Goal: Task Accomplishment & Management: Complete application form

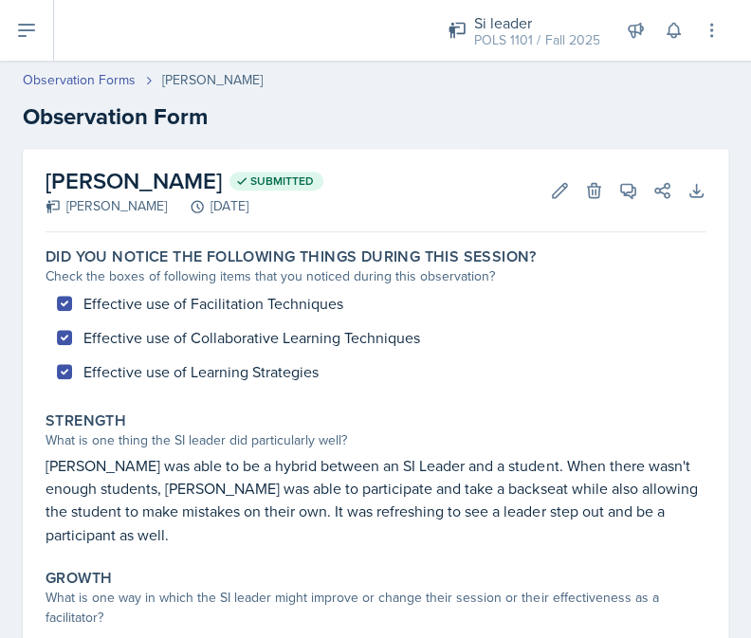
scroll to position [306, 0]
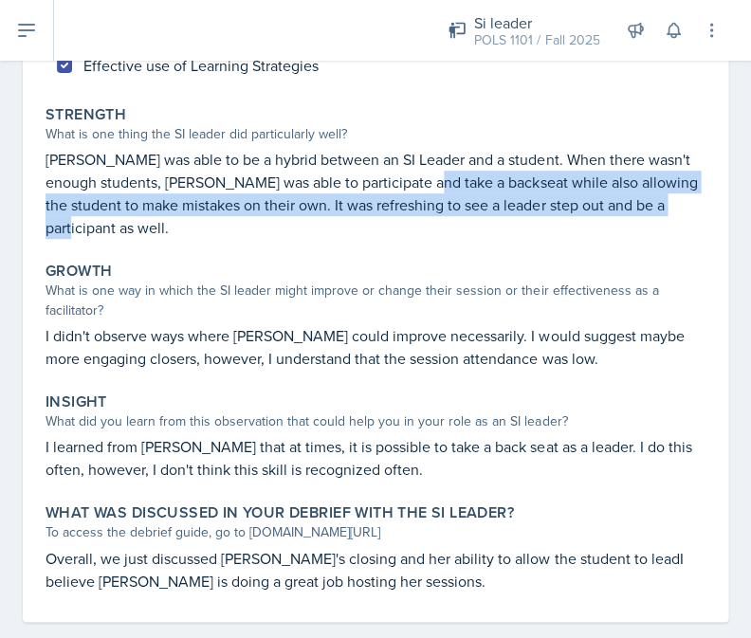
drag, startPoint x: 430, startPoint y: 183, endPoint x: 466, endPoint y: 214, distance: 47.7
click at [466, 214] on div "Strength What is one thing the SI leader did particularly well? Abeer was able …" at bounding box center [375, 172] width 675 height 149
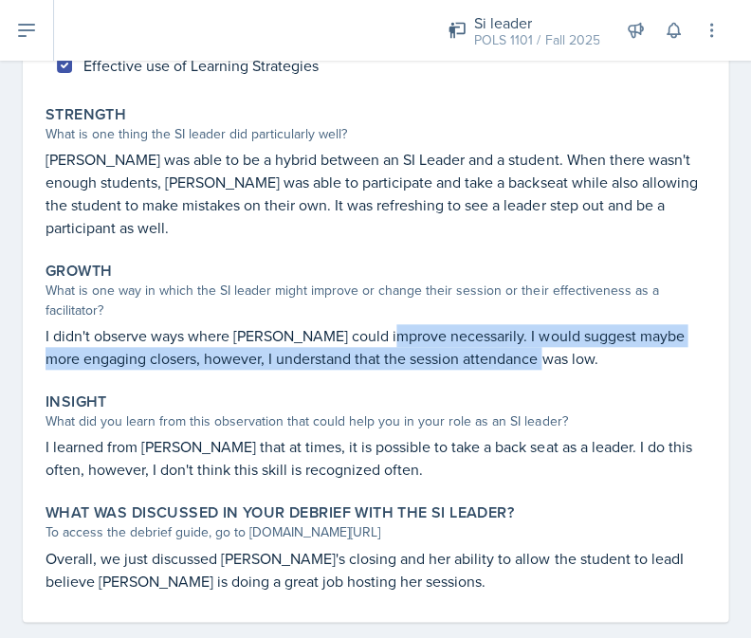
drag, startPoint x: 387, startPoint y: 314, endPoint x: 592, endPoint y: 346, distance: 207.4
click at [592, 346] on div "Growth What is one way in which the SI leader might improve or change their ses…" at bounding box center [375, 315] width 675 height 123
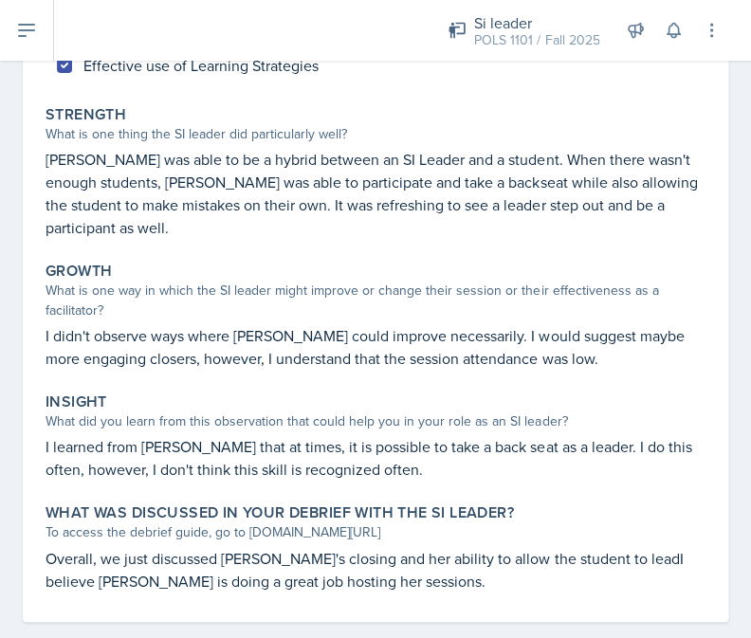
click at [586, 340] on p "I didn't observe ways where Abeer could improve necessarily. I would suggest ma…" at bounding box center [376, 347] width 660 height 46
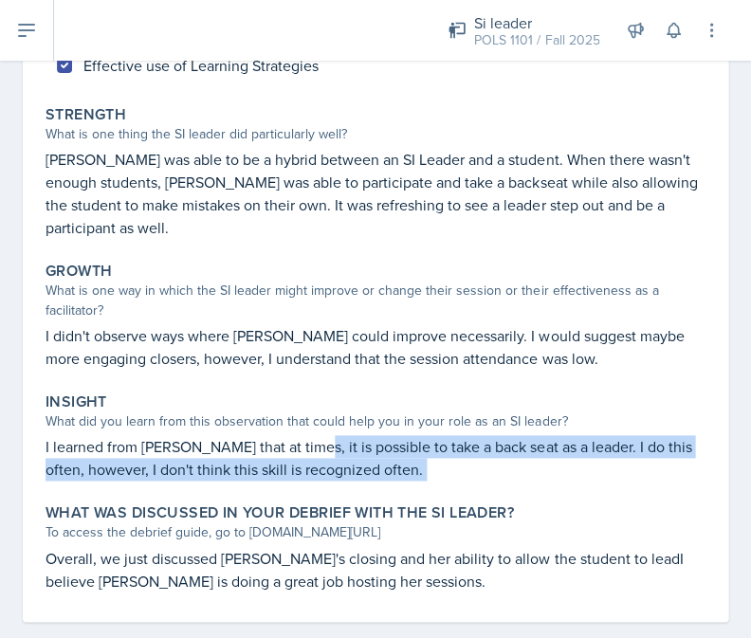
drag, startPoint x: 297, startPoint y: 421, endPoint x: 385, endPoint y: 467, distance: 99.3
click at [385, 467] on div "Did you notice the following things during this session? Check the boxes of fol…" at bounding box center [376, 278] width 660 height 689
drag, startPoint x: 372, startPoint y: 503, endPoint x: 426, endPoint y: 573, distance: 88.6
click at [426, 573] on div "Did you notice the following things during this session? Check the boxes of fol…" at bounding box center [376, 278] width 660 height 689
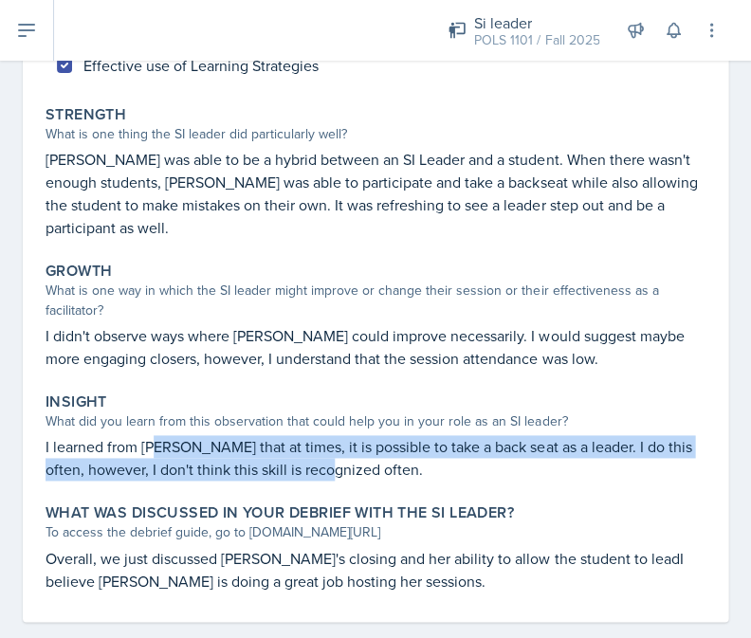
drag, startPoint x: 347, startPoint y: 433, endPoint x: 158, endPoint y: 413, distance: 189.9
click at [157, 435] on p "I learned from Abeer that at times, it is possible to take a back seat as a lea…" at bounding box center [376, 458] width 660 height 46
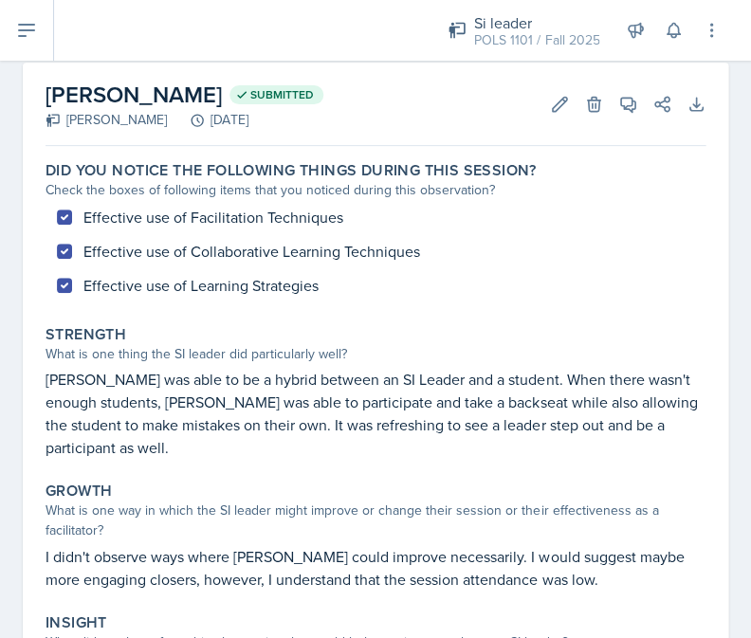
scroll to position [62, 0]
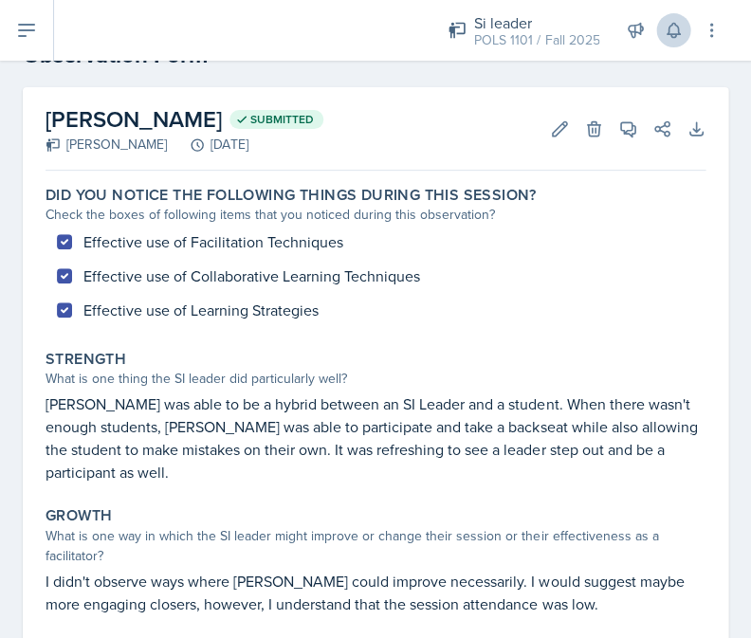
click at [674, 39] on icon at bounding box center [673, 30] width 19 height 19
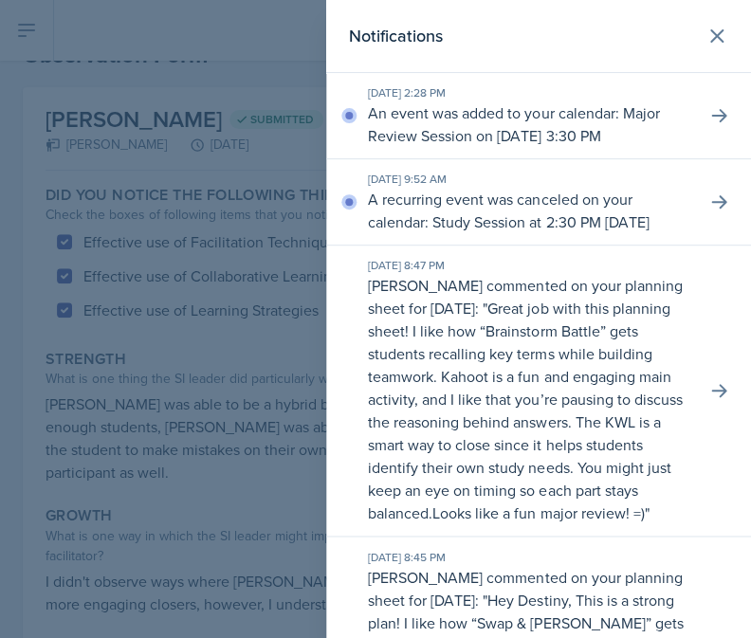
click at [233, 133] on div at bounding box center [375, 319] width 751 height 638
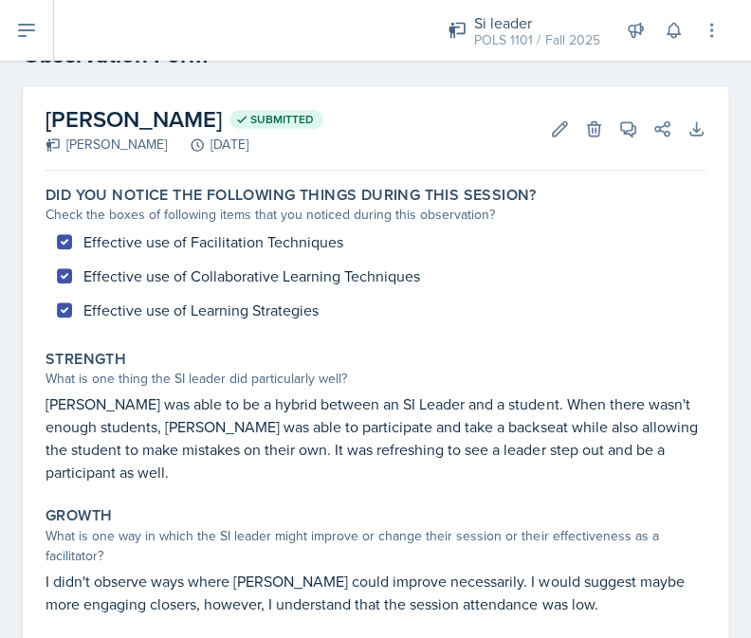
click at [28, 32] on icon at bounding box center [26, 30] width 23 height 23
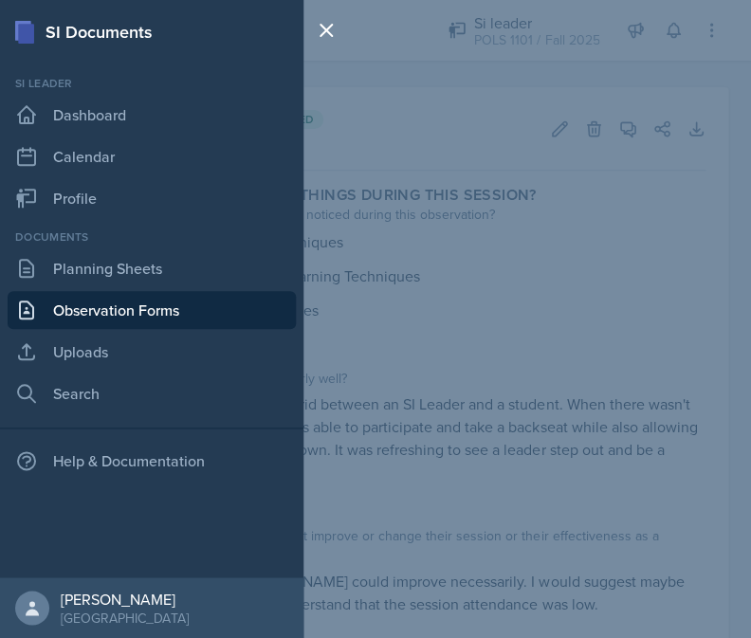
click at [146, 318] on link "Observation Forms" at bounding box center [152, 310] width 288 height 38
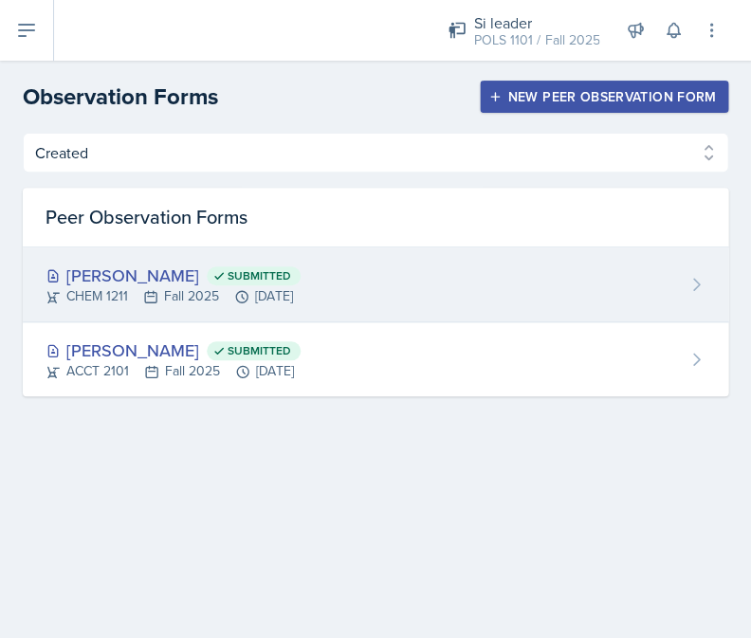
click at [278, 303] on div "CHEM 1211 Fall 2025 Sep 5th, 2025" at bounding box center [173, 296] width 255 height 20
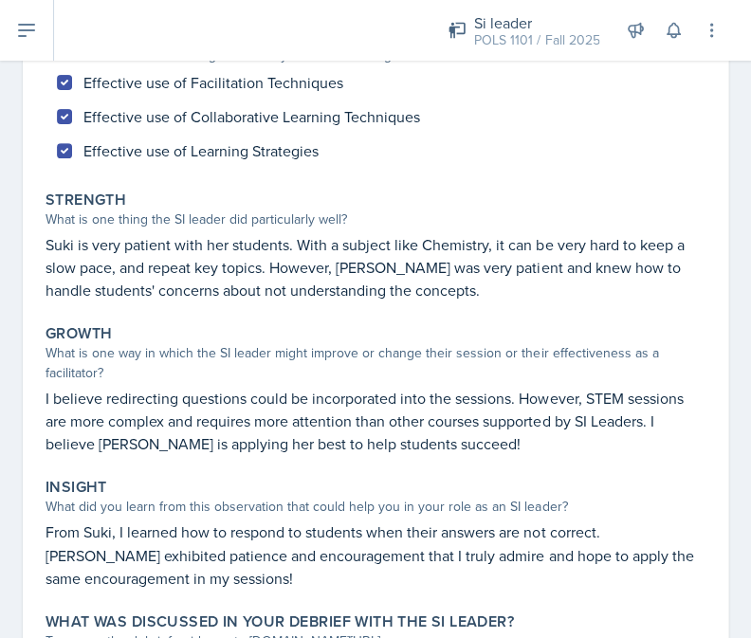
scroll to position [215, 0]
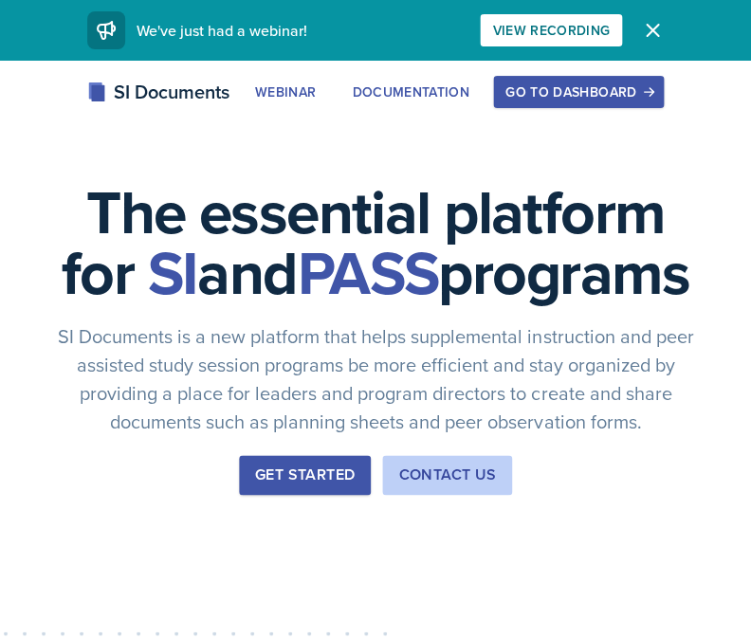
click at [533, 97] on div "Go to Dashboard" at bounding box center [578, 91] width 146 height 15
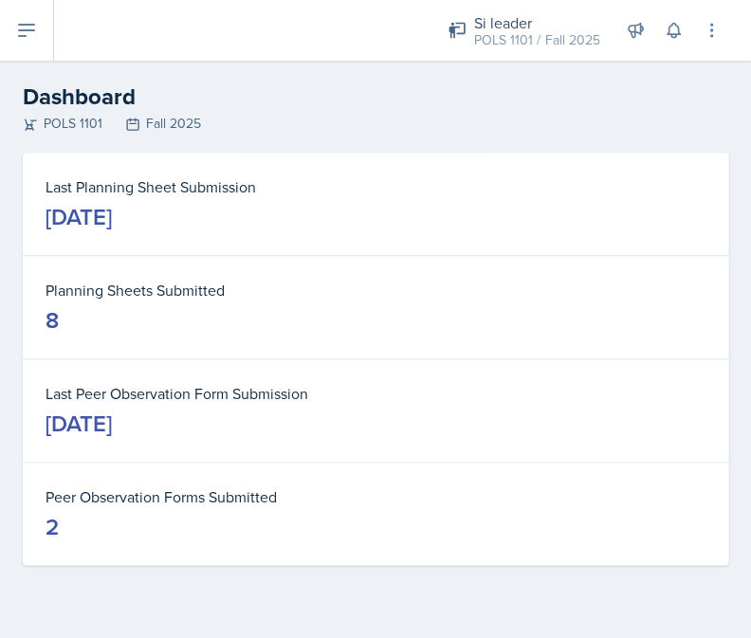
click at [39, 19] on button at bounding box center [27, 30] width 54 height 61
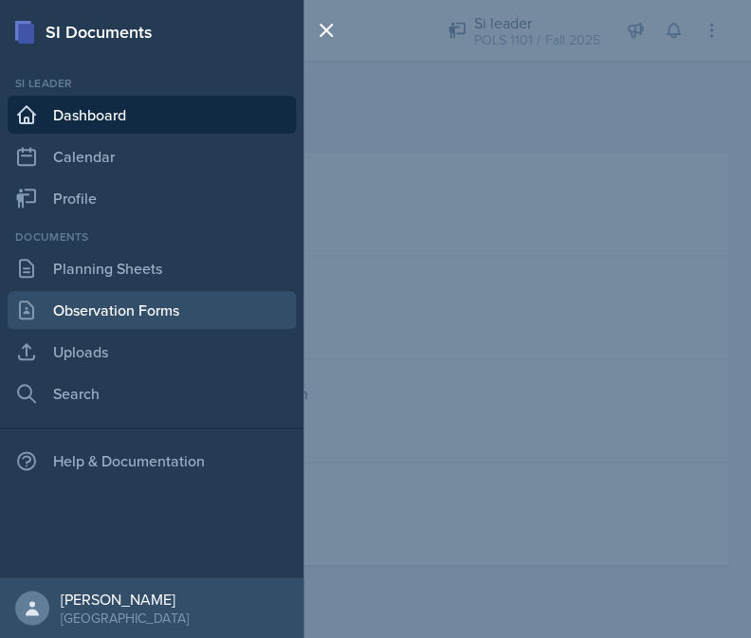
click at [119, 303] on link "Observation Forms" at bounding box center [152, 310] width 288 height 38
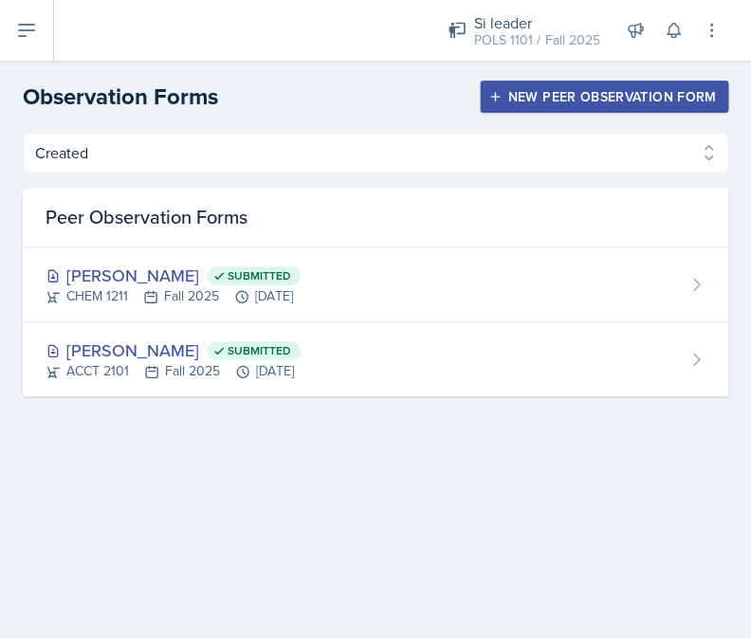
click at [576, 108] on button "New Peer Observation Form" at bounding box center [604, 97] width 248 height 32
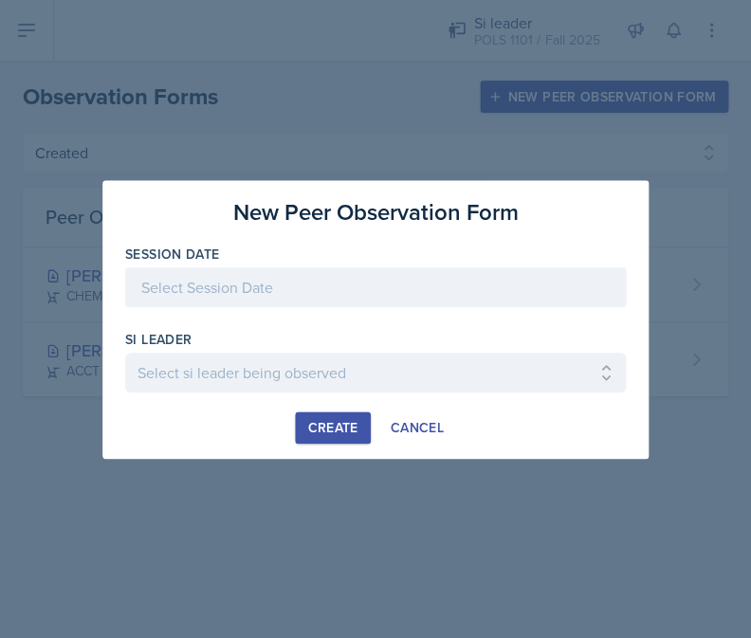
click at [437, 278] on div at bounding box center [375, 287] width 501 height 40
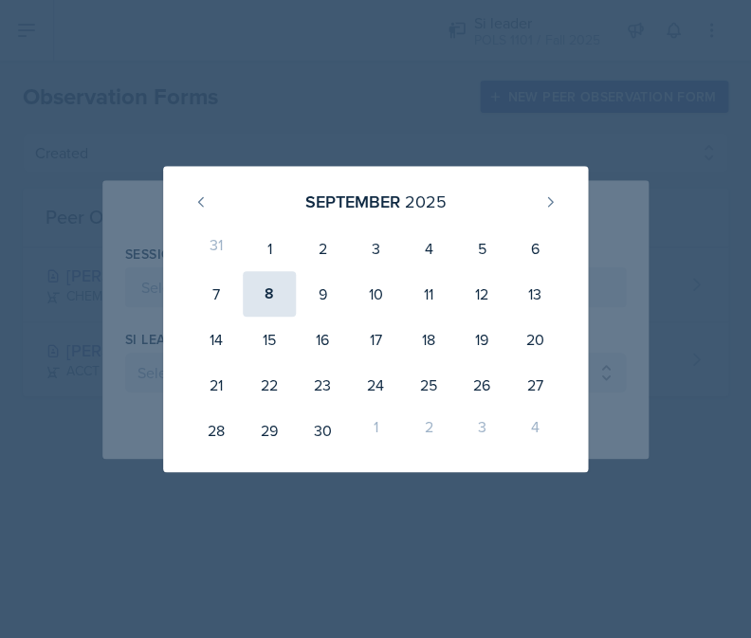
click at [277, 301] on div "8" at bounding box center [269, 294] width 53 height 46
type input "[DATE]"
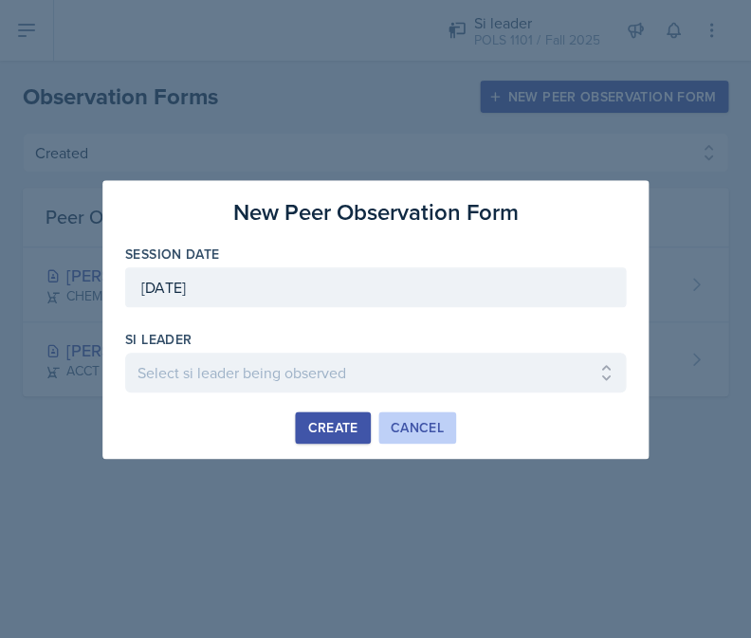
click at [419, 420] on div "Cancel" at bounding box center [417, 427] width 53 height 15
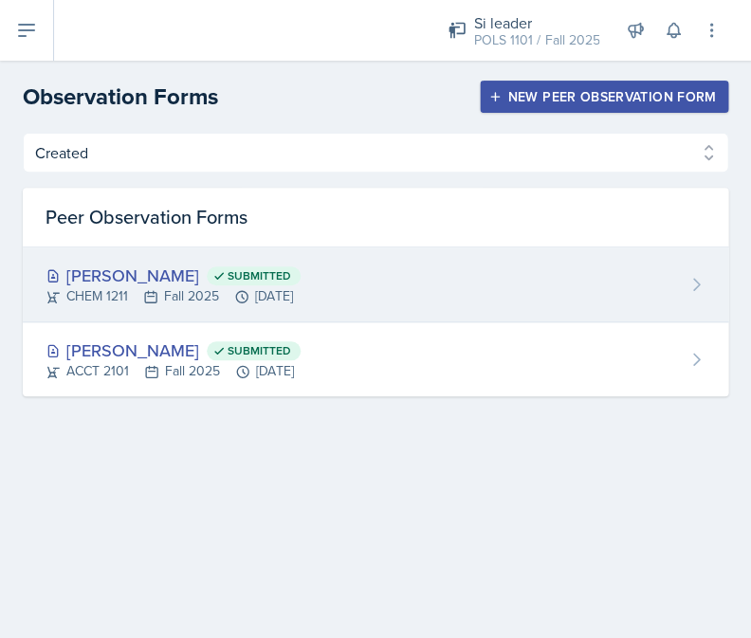
click at [268, 271] on div "[PERSON_NAME] Submitted" at bounding box center [173, 276] width 255 height 26
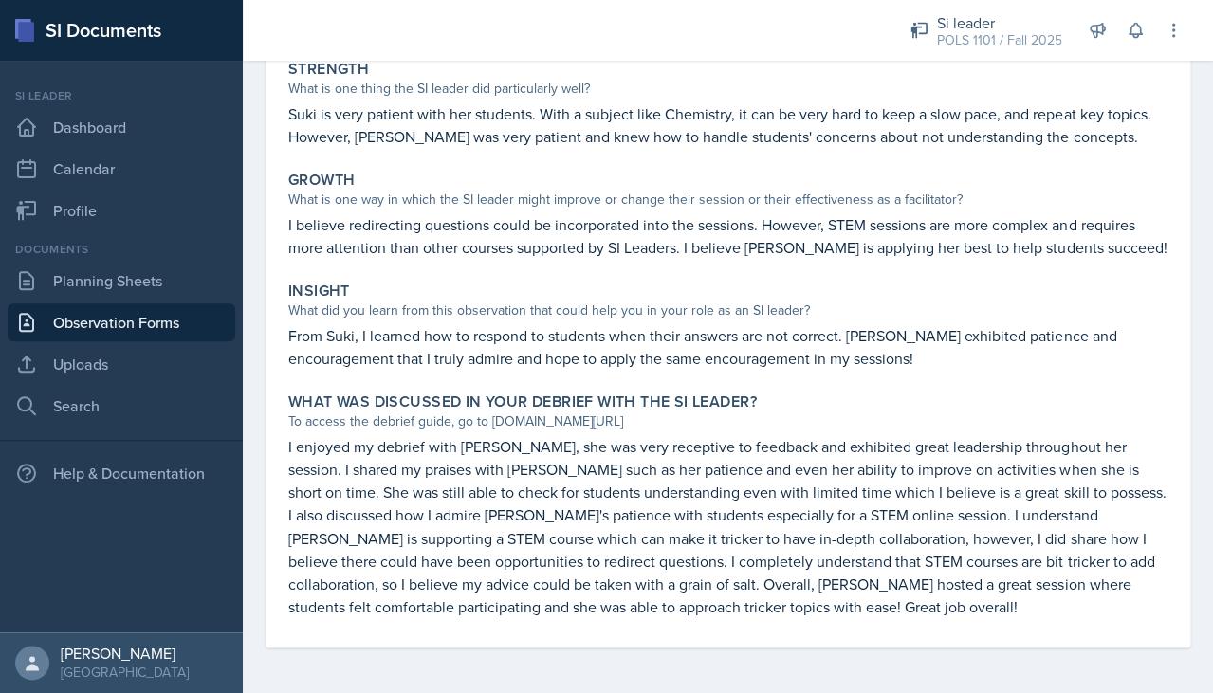
scroll to position [342, 0]
